Goal: Task Accomplishment & Management: Use online tool/utility

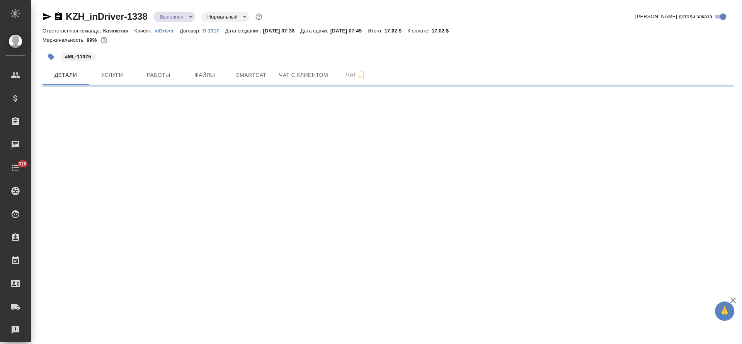
select select "RU"
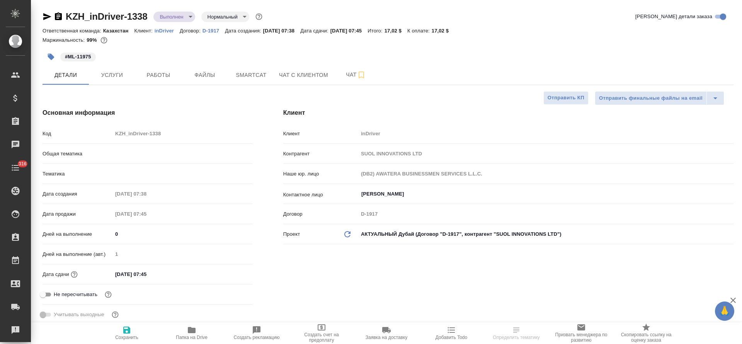
type textarea "x"
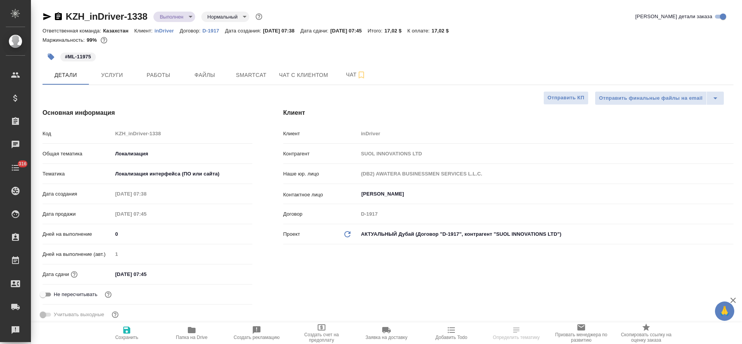
type textarea "x"
type input "[PERSON_NAME]"
click at [115, 81] on button "Услуги" at bounding box center [112, 74] width 46 height 19
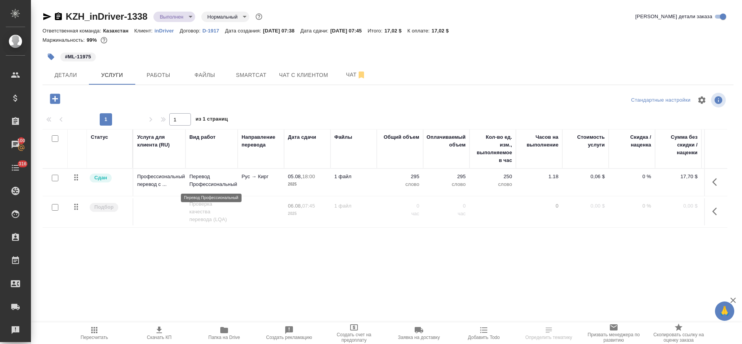
click at [217, 188] on p "Перевод Профессиональный" at bounding box center [211, 180] width 44 height 15
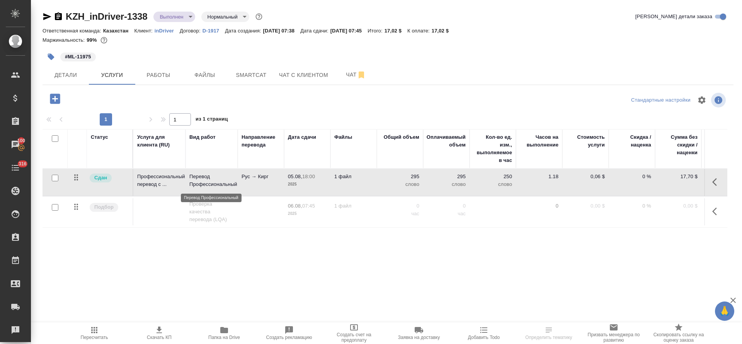
click at [217, 188] on p "Перевод Профессиональный" at bounding box center [211, 180] width 44 height 15
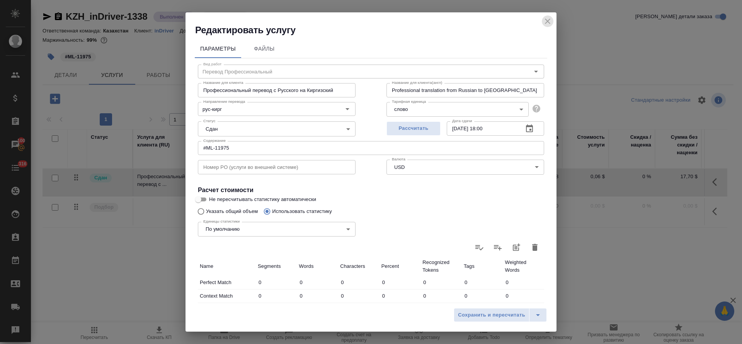
click at [548, 22] on icon "close" at bounding box center [547, 21] width 5 height 5
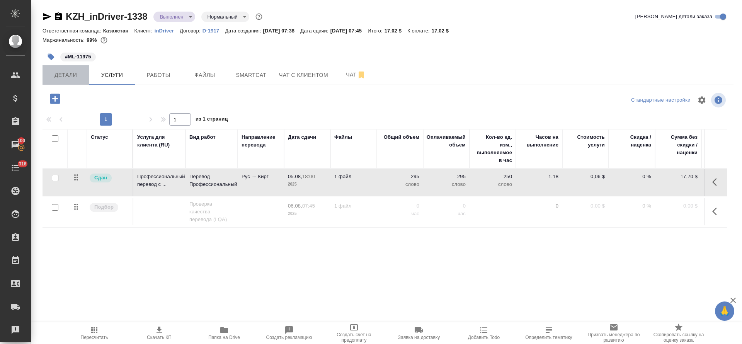
click at [66, 80] on button "Детали" at bounding box center [65, 74] width 46 height 19
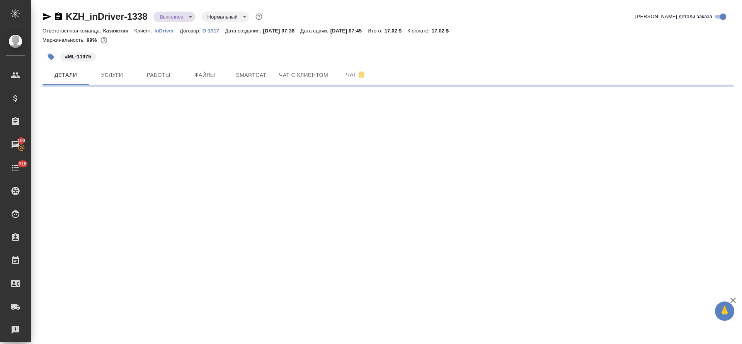
select select "RU"
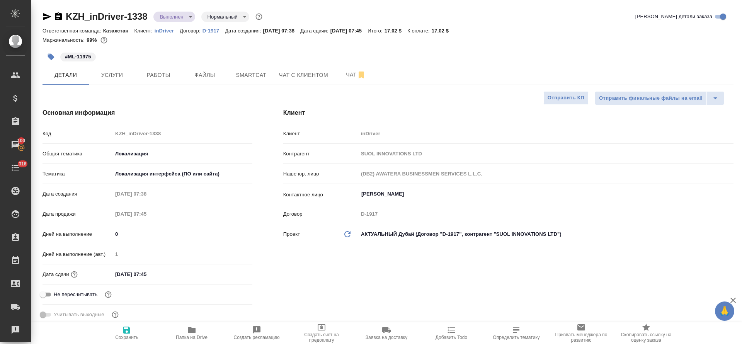
type textarea "x"
click at [116, 81] on button "Услуги" at bounding box center [112, 74] width 46 height 19
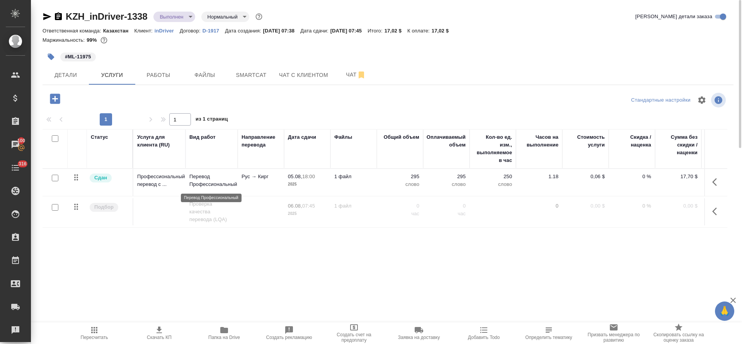
click at [196, 182] on p "Перевод Профессиональный" at bounding box center [211, 180] width 44 height 15
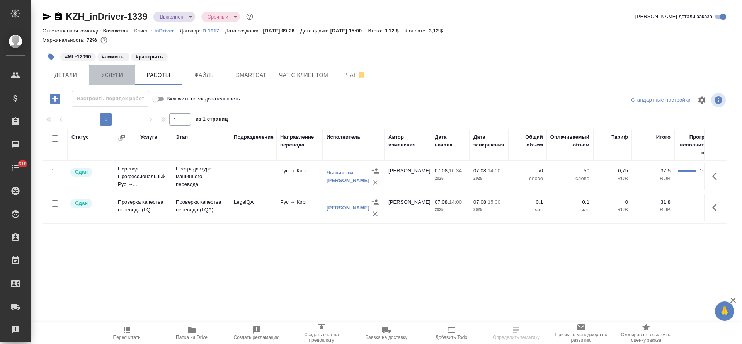
click at [118, 70] on span "Услуги" at bounding box center [111, 75] width 37 height 10
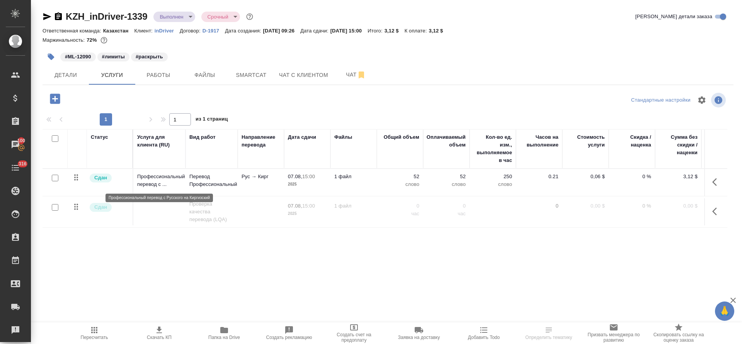
click at [176, 173] on p "Профессиональный перевод с ..." at bounding box center [159, 180] width 44 height 15
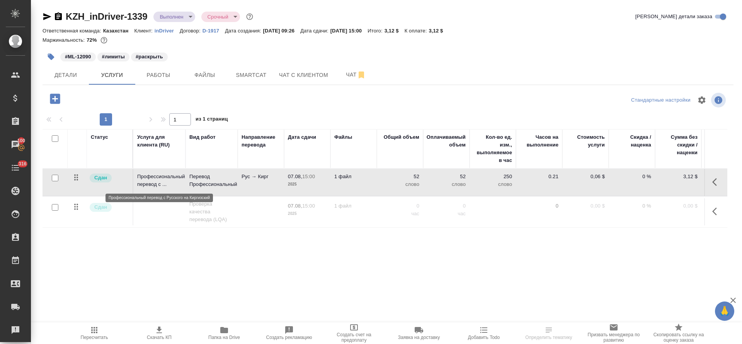
click at [176, 173] on p "Профессиональный перевод с ..." at bounding box center [159, 180] width 44 height 15
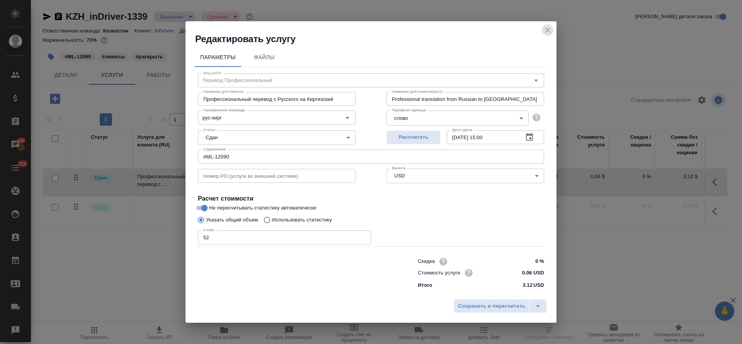
click at [547, 32] on icon "close" at bounding box center [547, 29] width 9 height 9
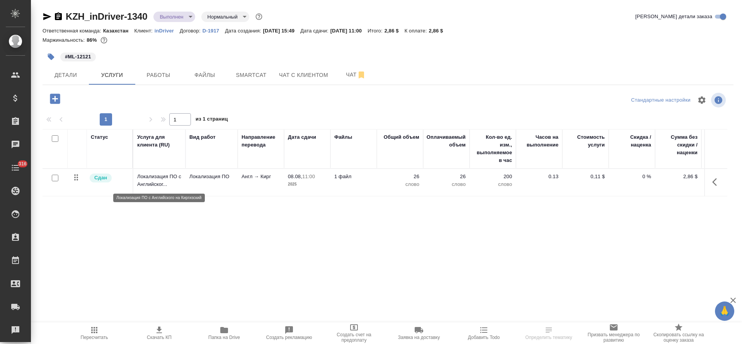
click at [171, 177] on p "Локализация ПО с Английског..." at bounding box center [159, 180] width 44 height 15
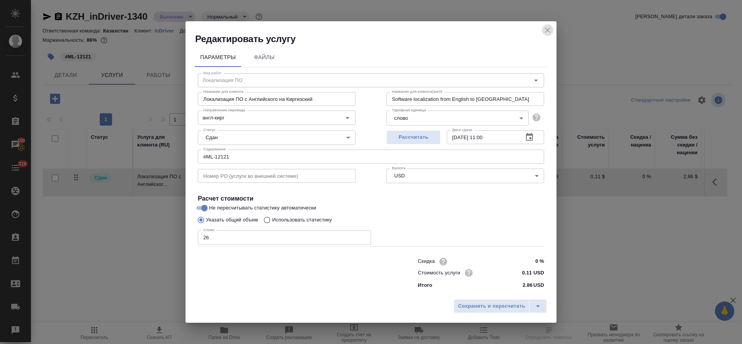
click at [547, 33] on icon "close" at bounding box center [547, 29] width 9 height 9
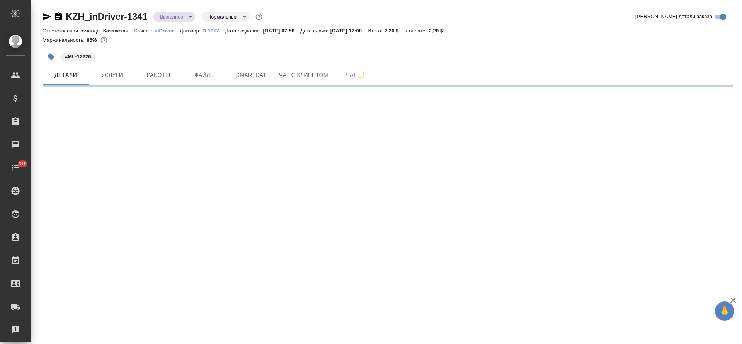
select select "RU"
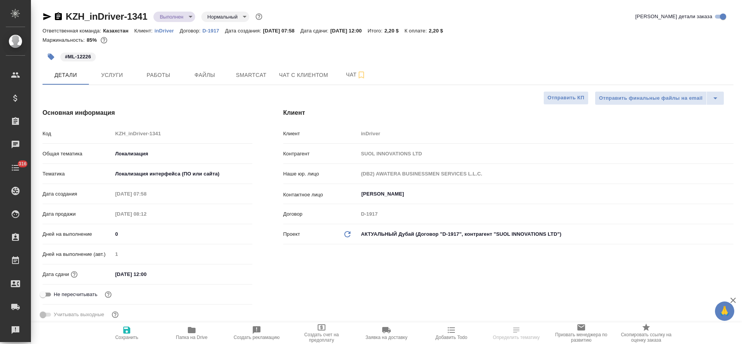
type textarea "x"
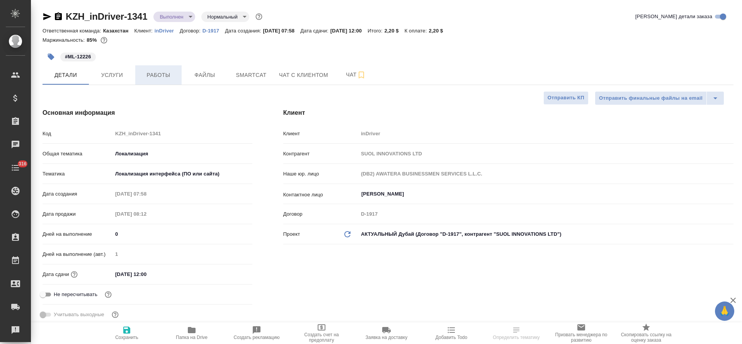
type textarea "x"
click at [125, 75] on span "Услуги" at bounding box center [111, 75] width 37 height 10
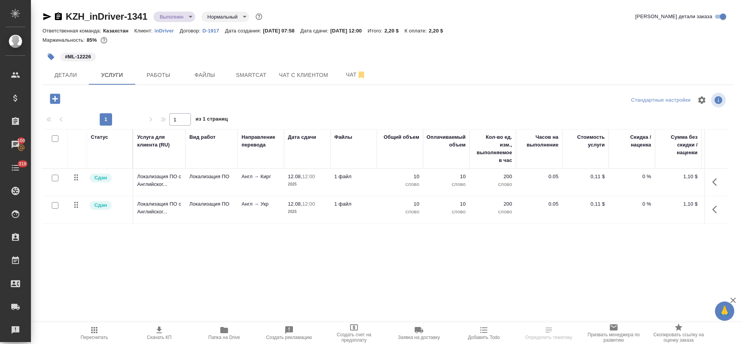
click at [209, 188] on td "Локализация ПО" at bounding box center [211, 182] width 52 height 27
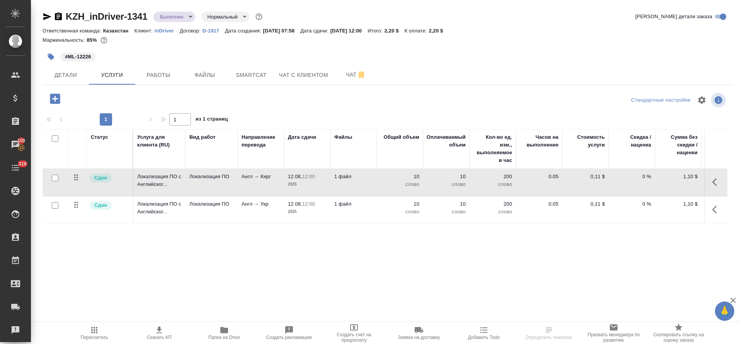
click at [209, 188] on td "Локализация ПО" at bounding box center [211, 182] width 52 height 27
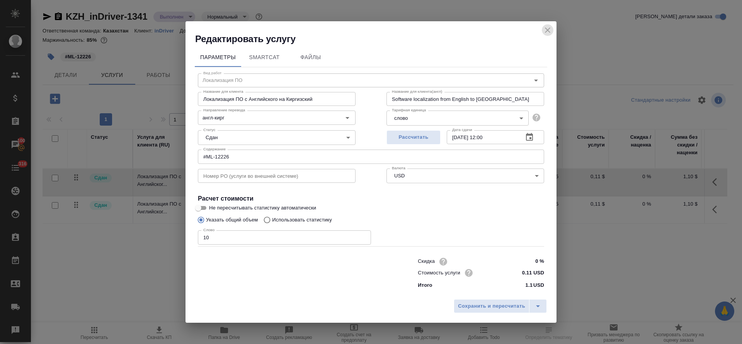
click at [546, 32] on icon "close" at bounding box center [547, 29] width 9 height 9
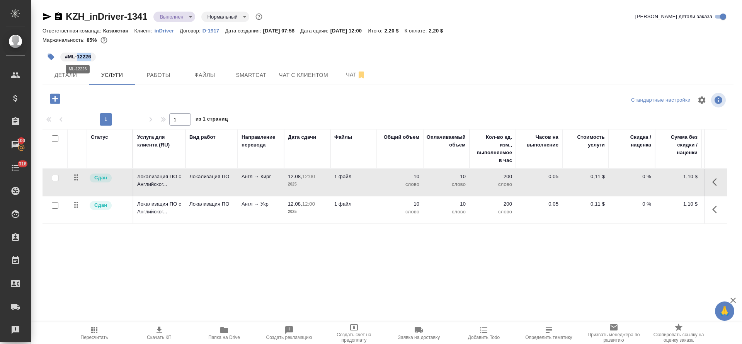
drag, startPoint x: 94, startPoint y: 56, endPoint x: 77, endPoint y: 58, distance: 17.4
click at [77, 58] on span "#ML-12226" at bounding box center [78, 57] width 36 height 8
copy p "12226"
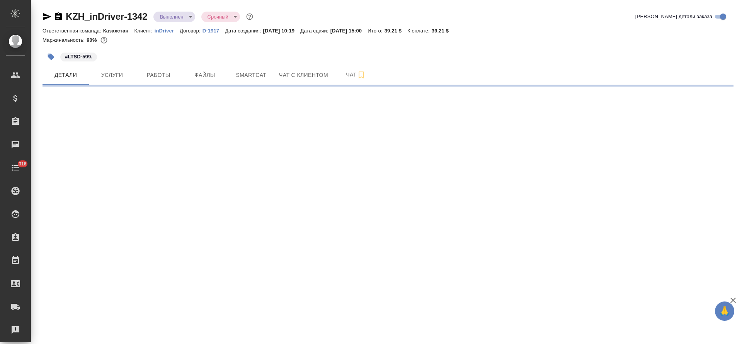
select select "RU"
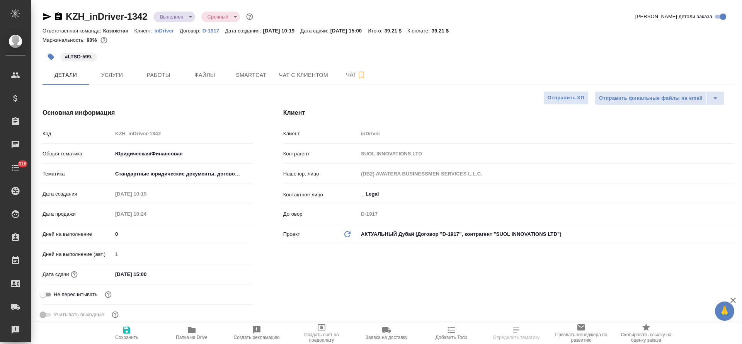
type textarea "x"
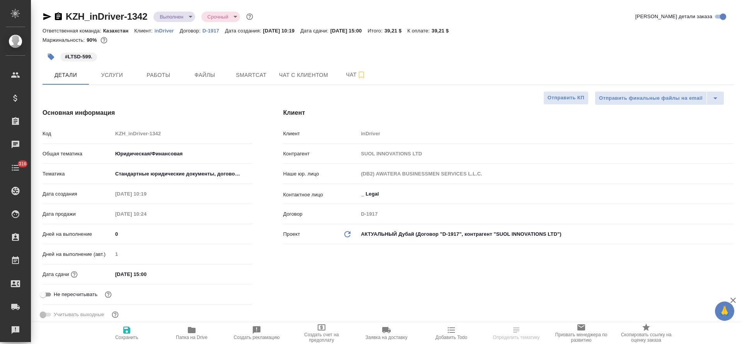
type textarea "x"
click at [127, 78] on span "Услуги" at bounding box center [111, 75] width 37 height 10
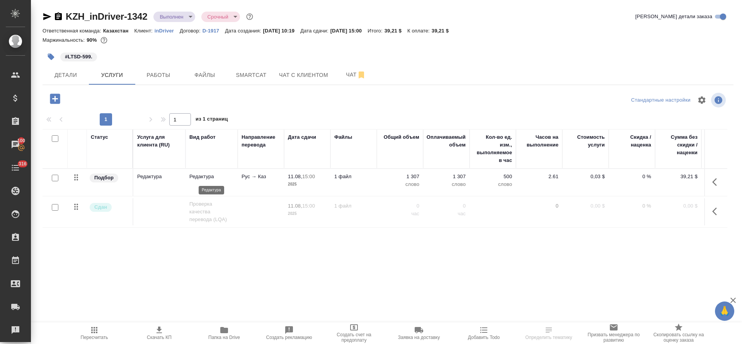
click at [215, 179] on p "Редактура" at bounding box center [211, 177] width 44 height 8
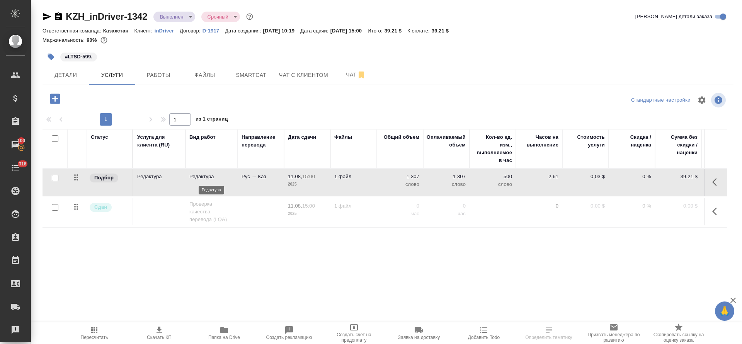
click at [215, 179] on p "Редактура" at bounding box center [211, 177] width 44 height 8
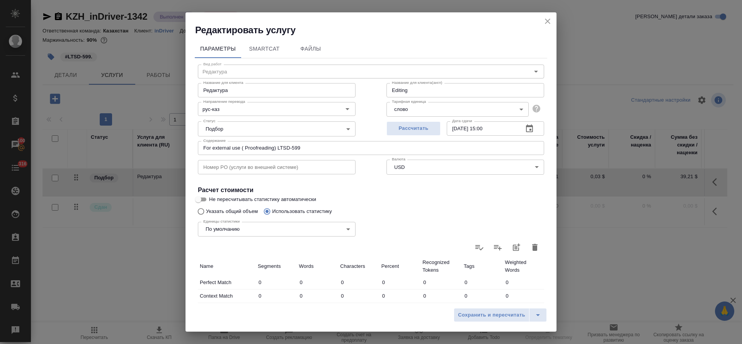
click at [545, 19] on icon "close" at bounding box center [547, 21] width 9 height 9
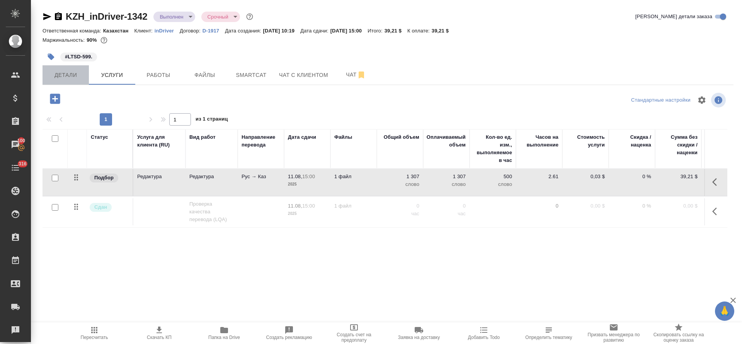
click at [60, 76] on span "Детали" at bounding box center [65, 75] width 37 height 10
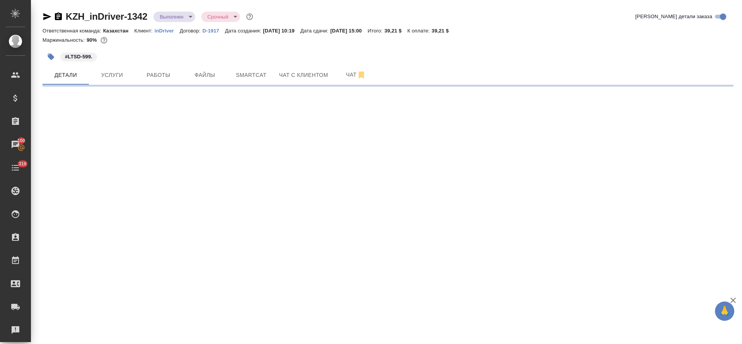
select select "RU"
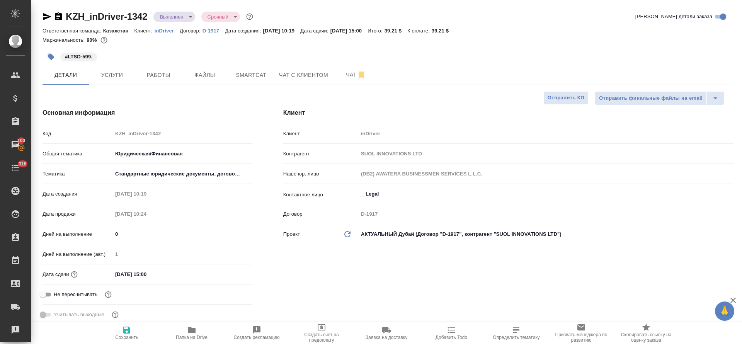
type textarea "x"
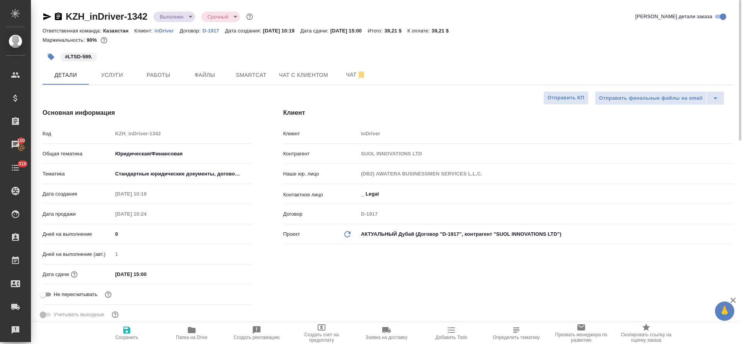
type textarea "x"
click at [128, 83] on button "Услуги" at bounding box center [112, 74] width 46 height 19
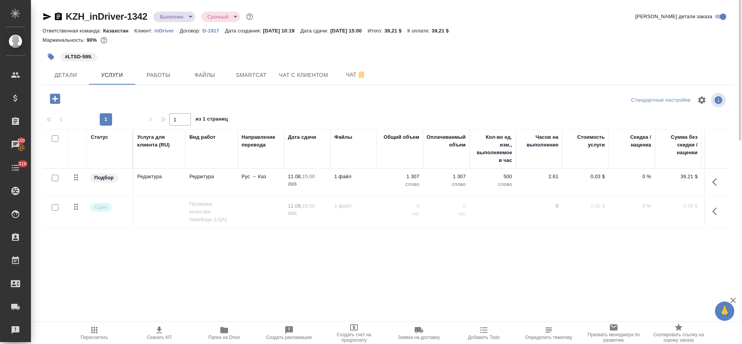
click at [195, 188] on td "Редактура" at bounding box center [211, 182] width 52 height 27
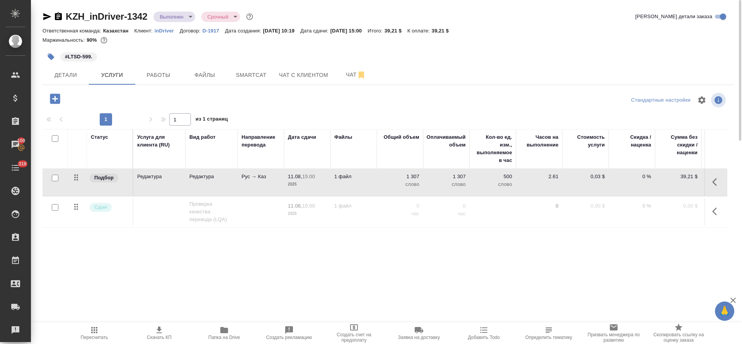
click at [195, 188] on td "Редактура" at bounding box center [211, 182] width 52 height 27
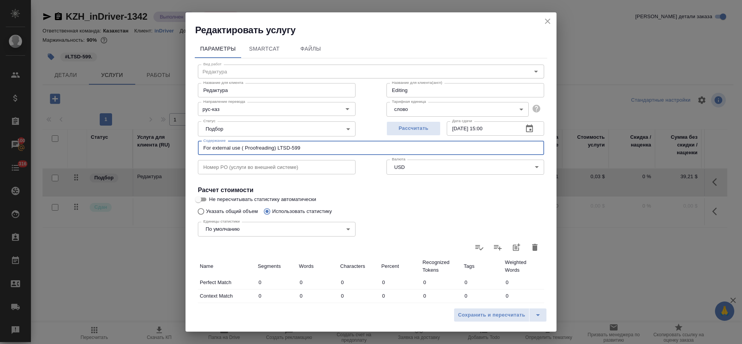
drag, startPoint x: 277, startPoint y: 146, endPoint x: 304, endPoint y: 146, distance: 26.3
click at [304, 146] on input "For external use ( Proofreading) LTSD-599" at bounding box center [371, 148] width 346 height 14
click at [246, 148] on input "For external use ( Proofreading) LTSD-599" at bounding box center [371, 148] width 346 height 14
click at [304, 146] on input "For external use (Proofreading) LTSD-599" at bounding box center [371, 148] width 346 height 14
paste input "https://indriver.atlassian.net/browse/LTSD-599"
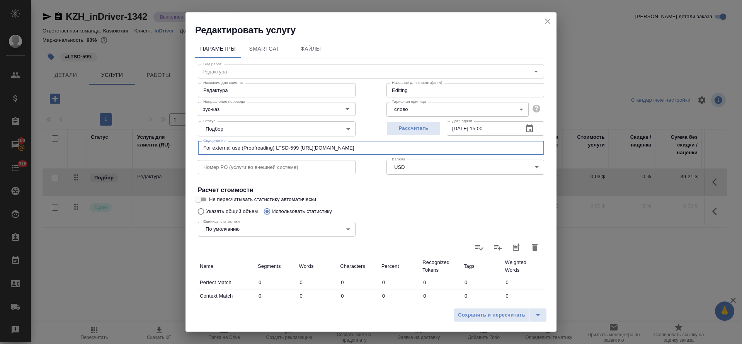
drag, startPoint x: 299, startPoint y: 148, endPoint x: 276, endPoint y: 145, distance: 22.9
click at [276, 145] on input "For external use (Proofreading) LTSD-599 https://indriver.atlassian.net/browse/…" at bounding box center [371, 148] width 346 height 14
type input "For external use https://indriver.atlassian.net/browse/LTSD-599"
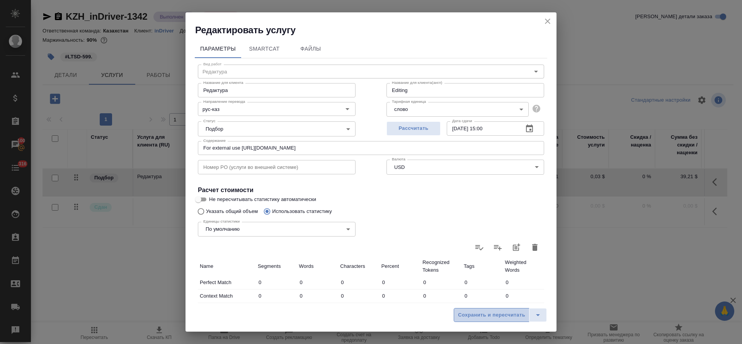
click at [473, 315] on span "Сохранить и пересчитать" at bounding box center [491, 315] width 67 height 9
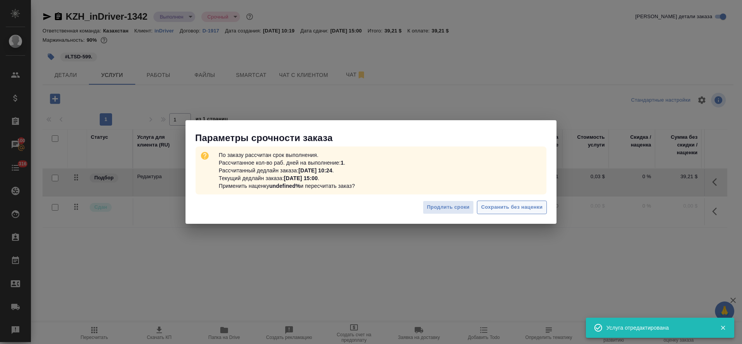
click at [494, 207] on span "Сохранить без наценки" at bounding box center [511, 207] width 61 height 9
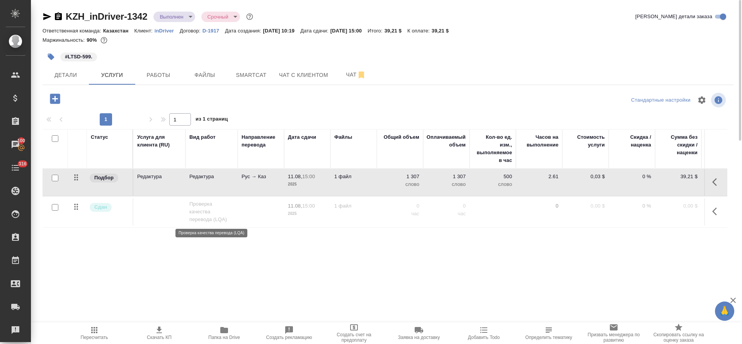
click at [200, 207] on p "Проверка качества перевода (LQA)" at bounding box center [211, 211] width 44 height 23
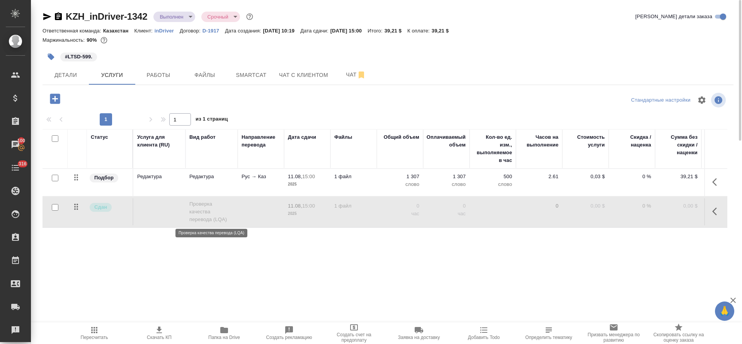
click at [200, 207] on p "Проверка качества перевода (LQA)" at bounding box center [211, 211] width 44 height 23
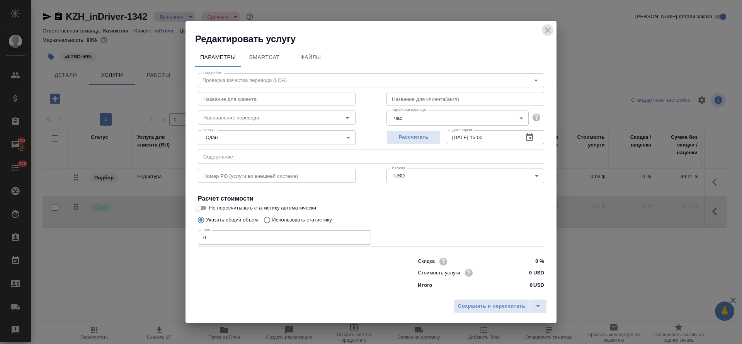
click at [547, 34] on icon "close" at bounding box center [547, 29] width 9 height 9
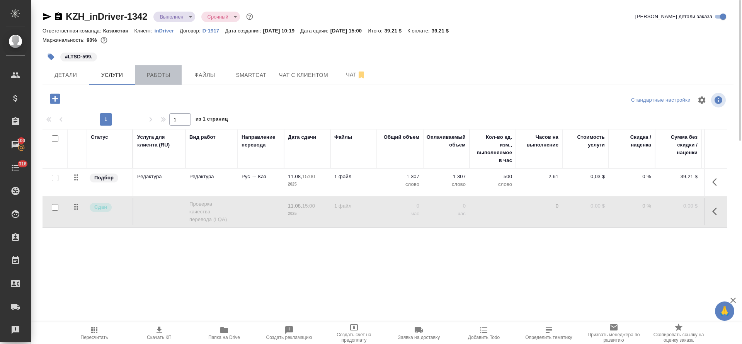
click at [161, 81] on button "Работы" at bounding box center [158, 74] width 46 height 19
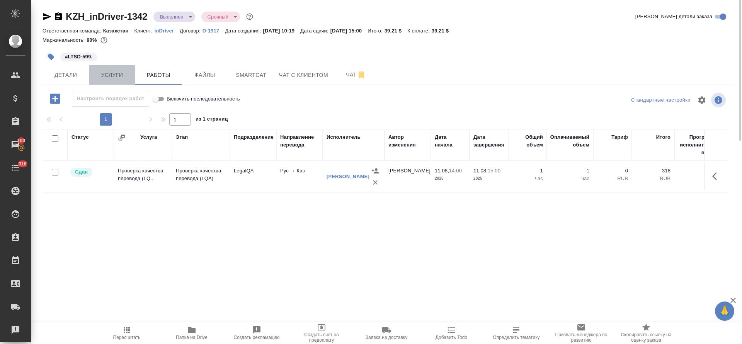
click at [116, 81] on button "Услуги" at bounding box center [112, 74] width 46 height 19
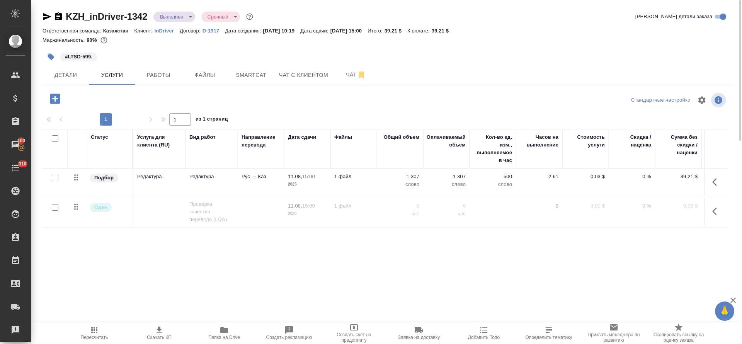
click at [221, 187] on td "Редактура" at bounding box center [211, 182] width 52 height 27
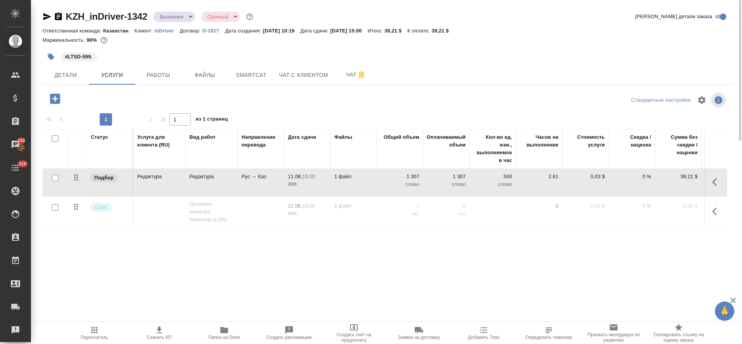
click at [221, 187] on td "Редактура" at bounding box center [211, 182] width 52 height 27
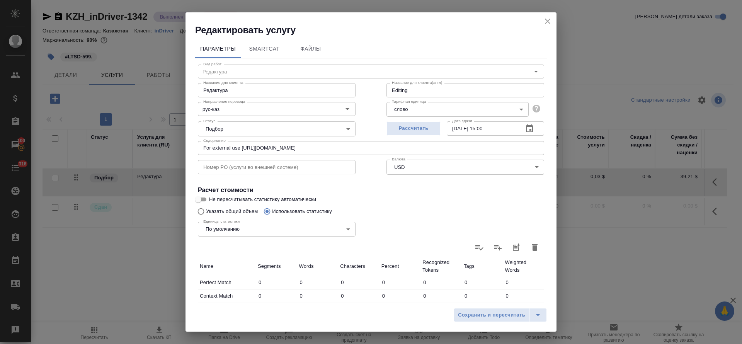
click at [545, 19] on icon "close" at bounding box center [547, 21] width 5 height 5
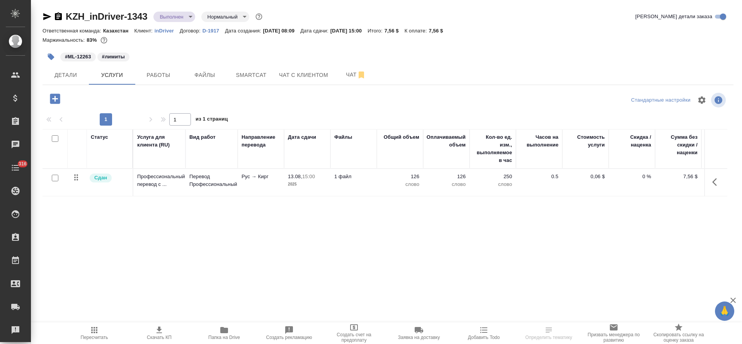
click at [212, 191] on td "Перевод Профессиональный" at bounding box center [211, 182] width 52 height 27
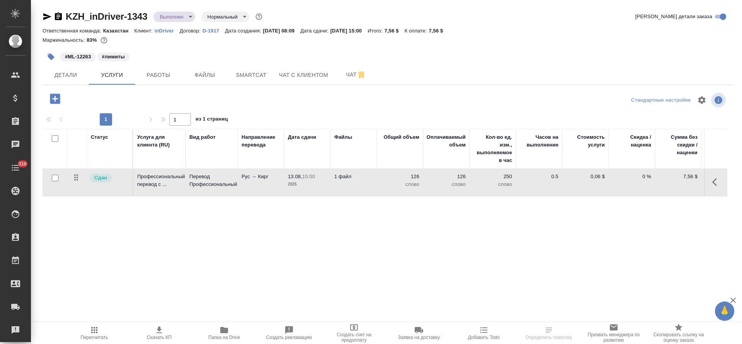
click at [212, 191] on td "Перевод Профессиональный" at bounding box center [211, 182] width 52 height 27
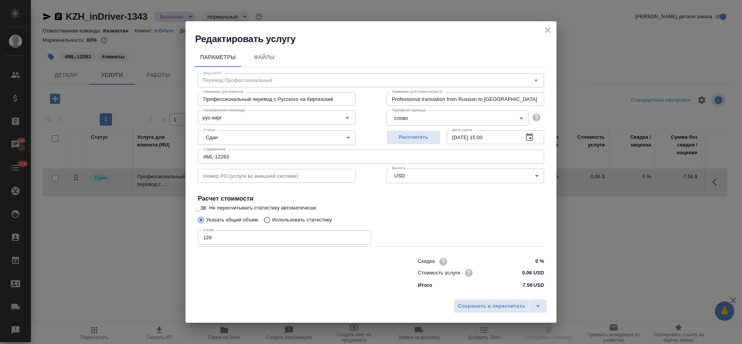
click at [550, 29] on icon "close" at bounding box center [547, 29] width 9 height 9
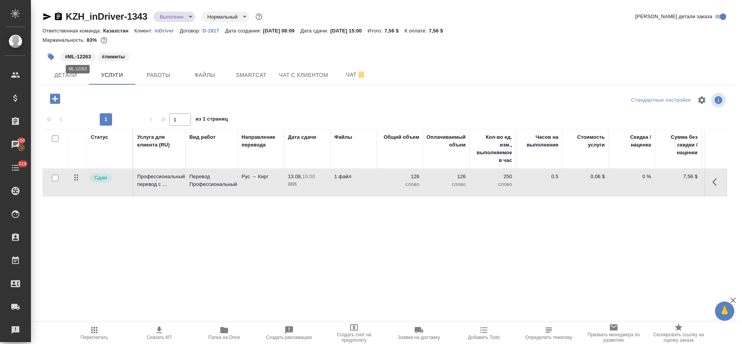
click at [64, 55] on span "#ML-12263" at bounding box center [78, 57] width 36 height 8
drag, startPoint x: 91, startPoint y: 57, endPoint x: 63, endPoint y: 56, distance: 28.2
click at [63, 56] on span "#ML-12263" at bounding box center [78, 57] width 36 height 8
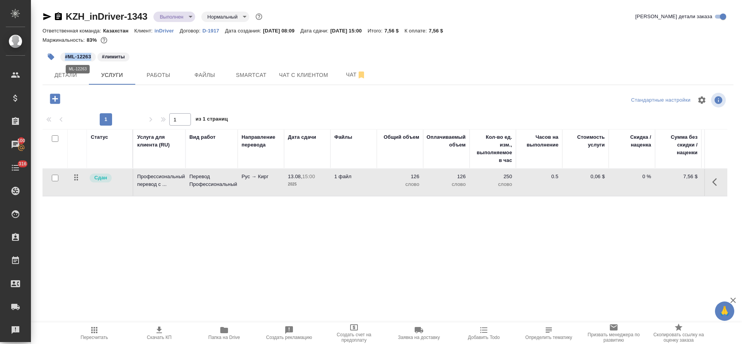
copy p "#ML-12263"
